Goal: Find specific page/section: Find specific page/section

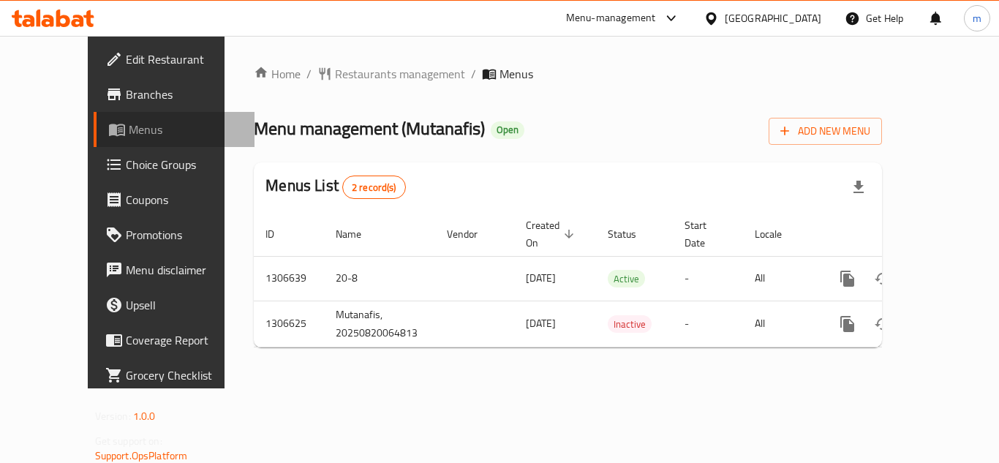
click at [129, 127] on span "Menus" at bounding box center [186, 130] width 114 height 18
click at [335, 79] on span "Restaurants management" at bounding box center [400, 74] width 130 height 18
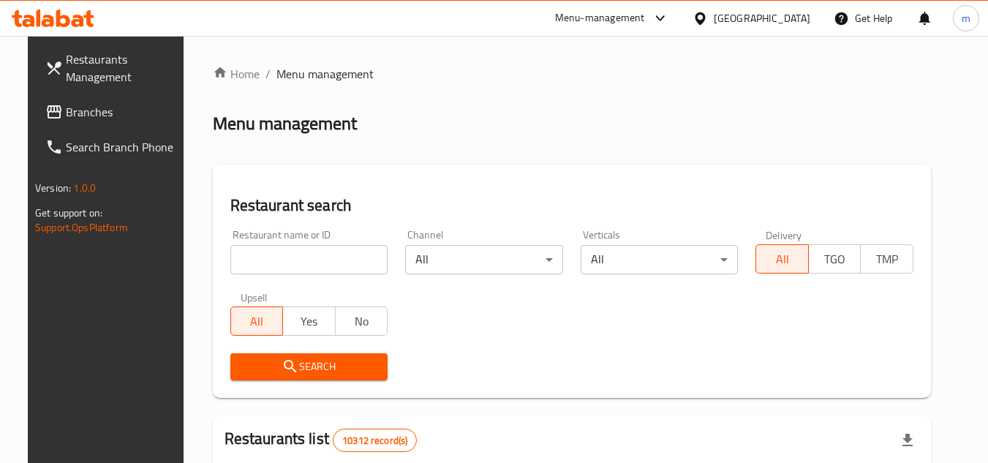
click at [66, 110] on span "Branches" at bounding box center [124, 112] width 116 height 18
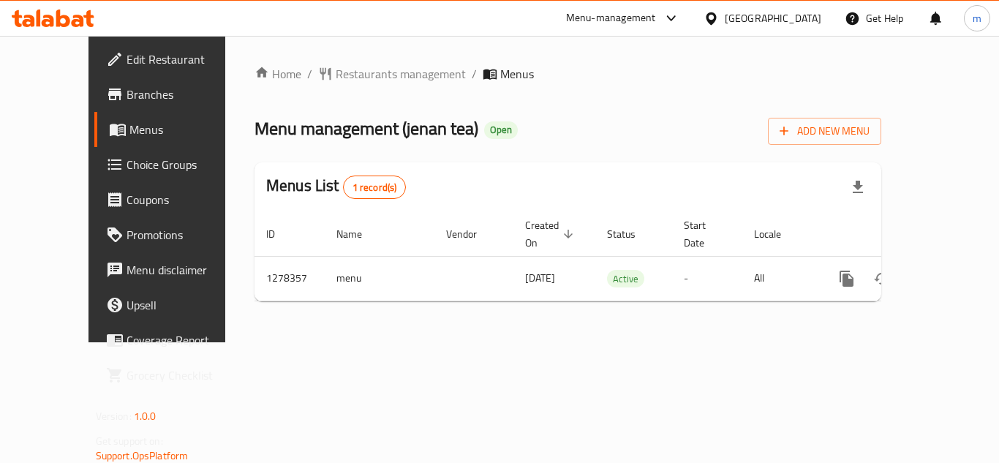
click at [780, 29] on div "Oman" at bounding box center [762, 18] width 141 height 35
click at [799, 12] on div "Oman" at bounding box center [773, 18] width 97 height 16
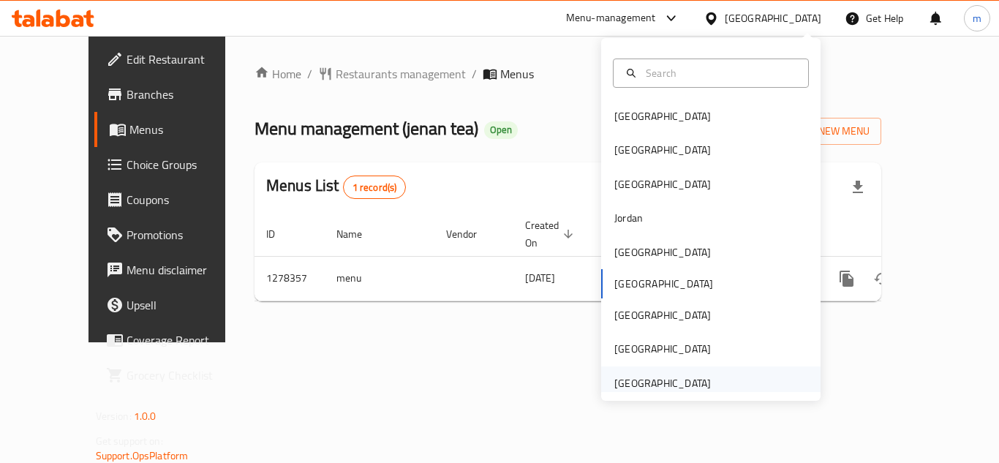
click at [662, 375] on div "[GEOGRAPHIC_DATA]" at bounding box center [662, 383] width 97 height 16
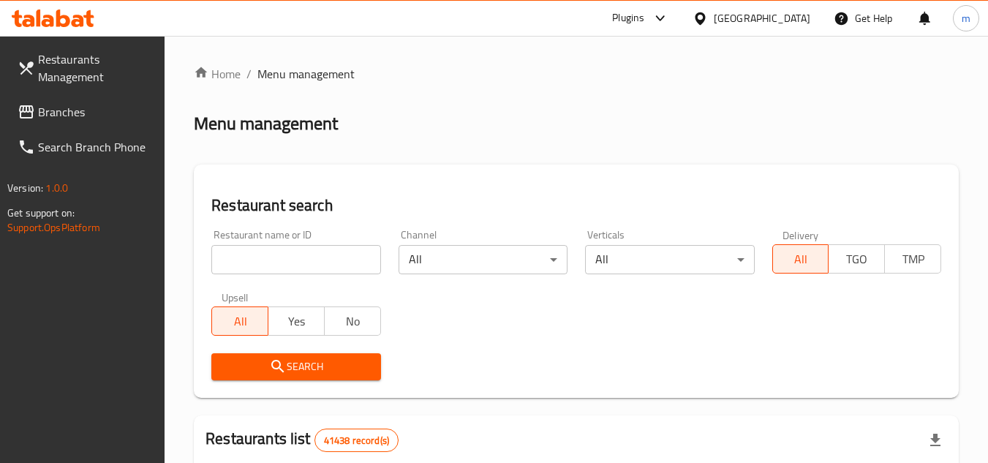
click at [89, 116] on span "Branches" at bounding box center [96, 112] width 116 height 18
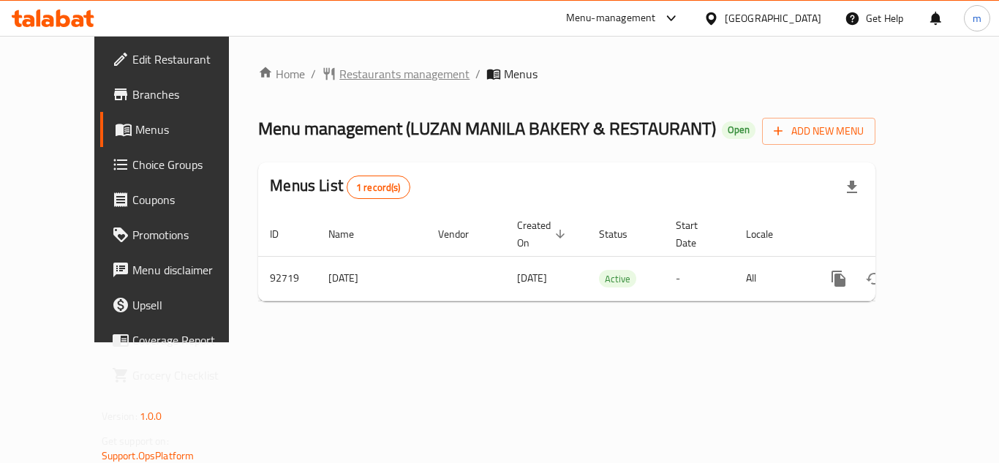
click at [370, 78] on span "Restaurants management" at bounding box center [404, 74] width 130 height 18
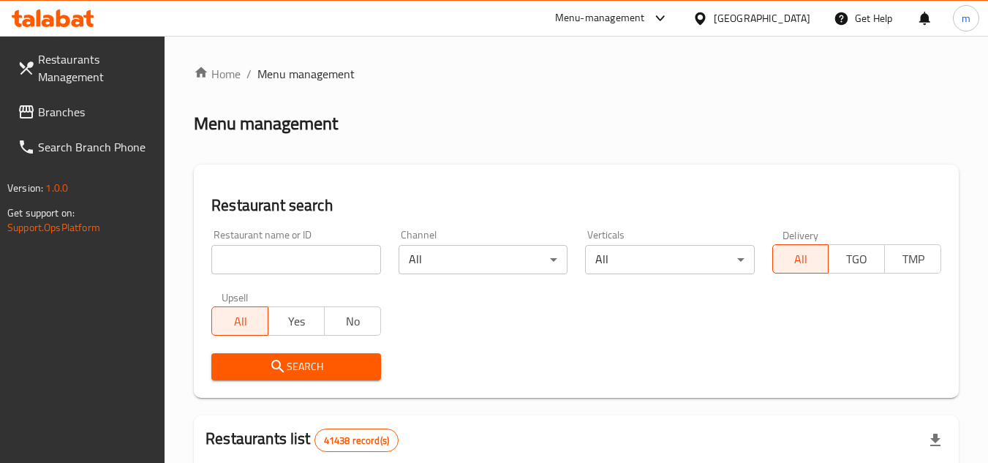
click at [56, 117] on span "Branches" at bounding box center [96, 112] width 116 height 18
